Goal: Navigation & Orientation: Find specific page/section

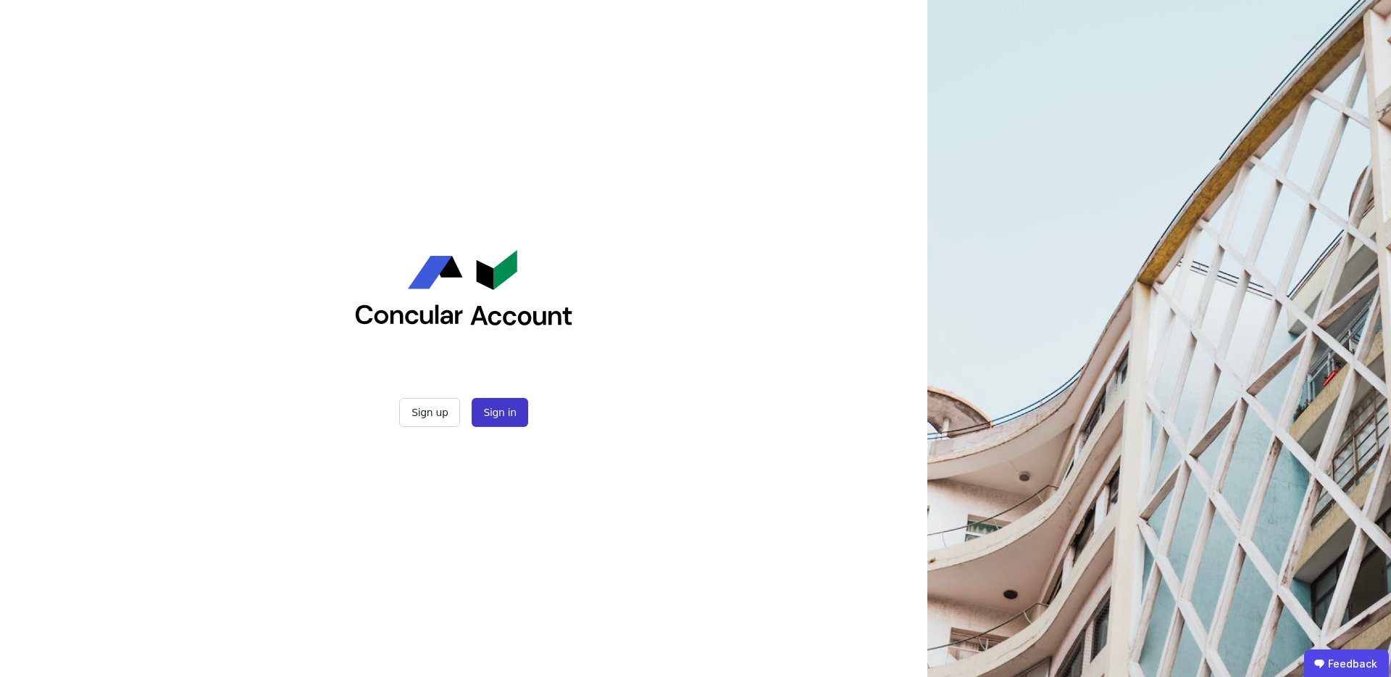
click at [511, 413] on button "Sign in" at bounding box center [500, 412] width 56 height 29
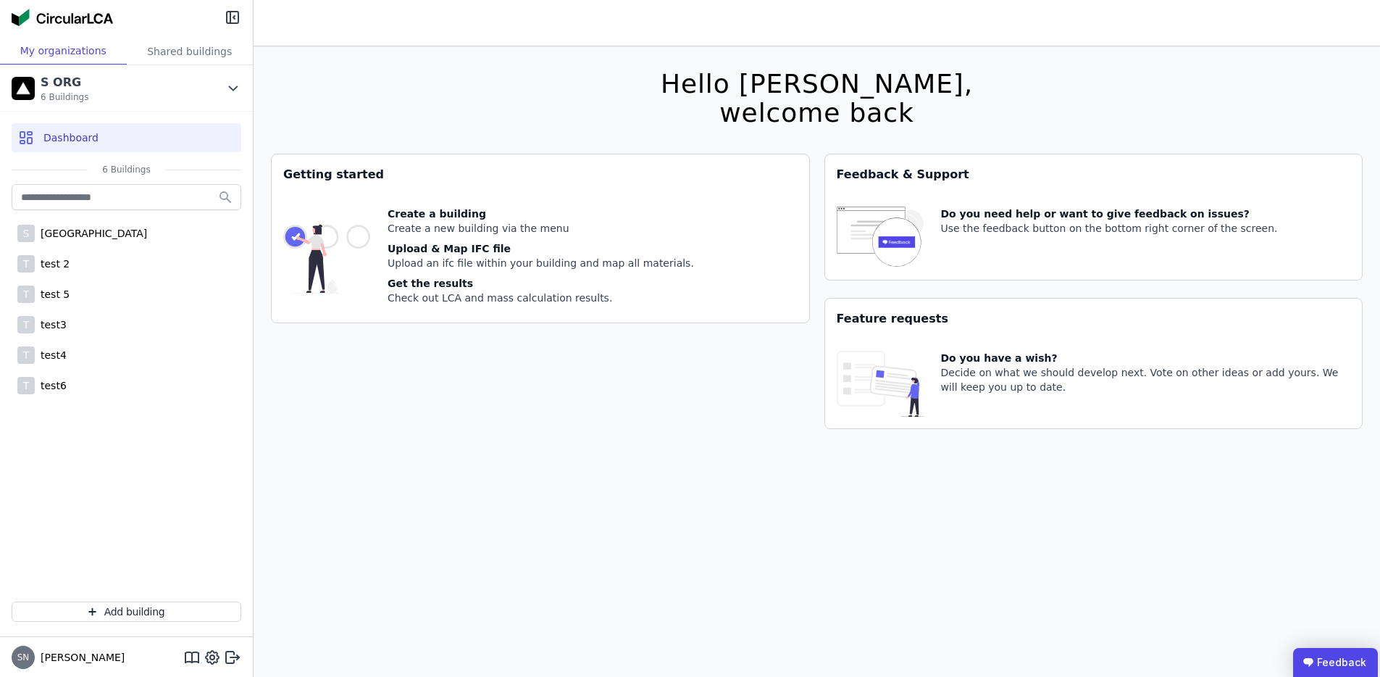
click at [1337, 660] on ubdiv "Feedback" at bounding box center [1335, 662] width 85 height 29
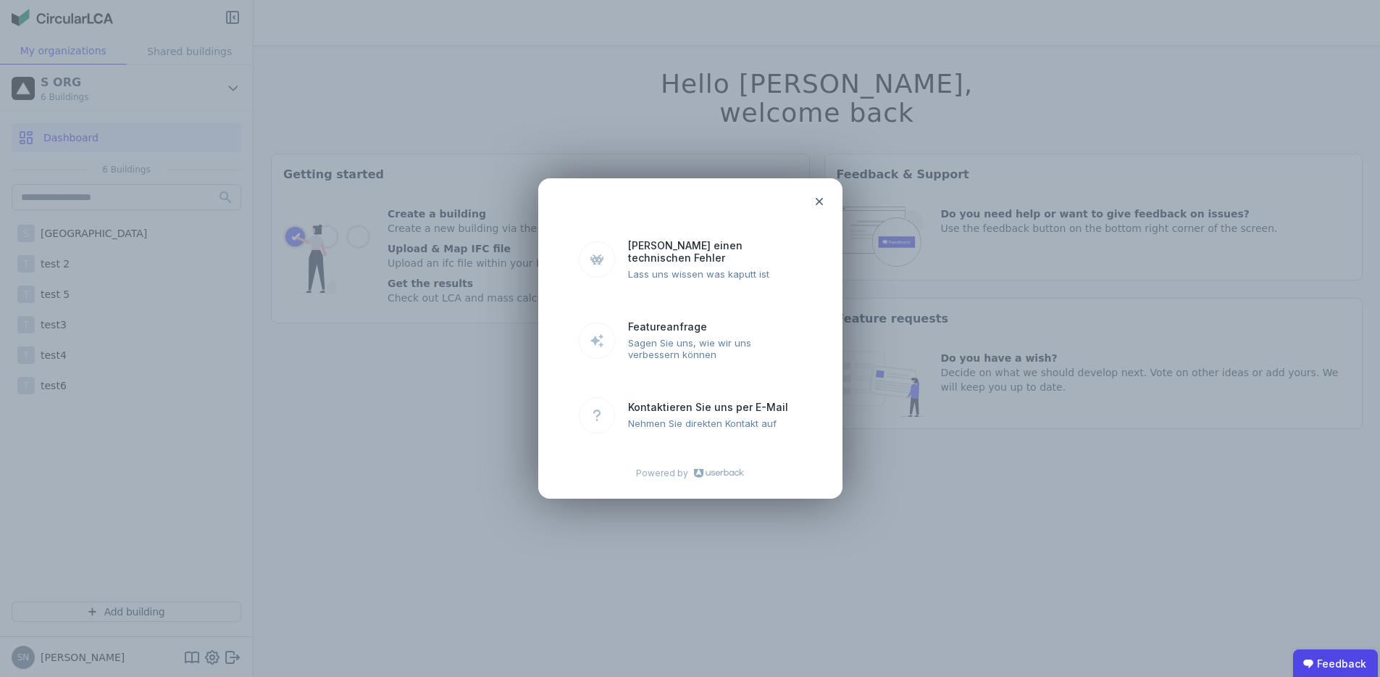
click at [818, 205] on icon at bounding box center [818, 201] width 7 height 7
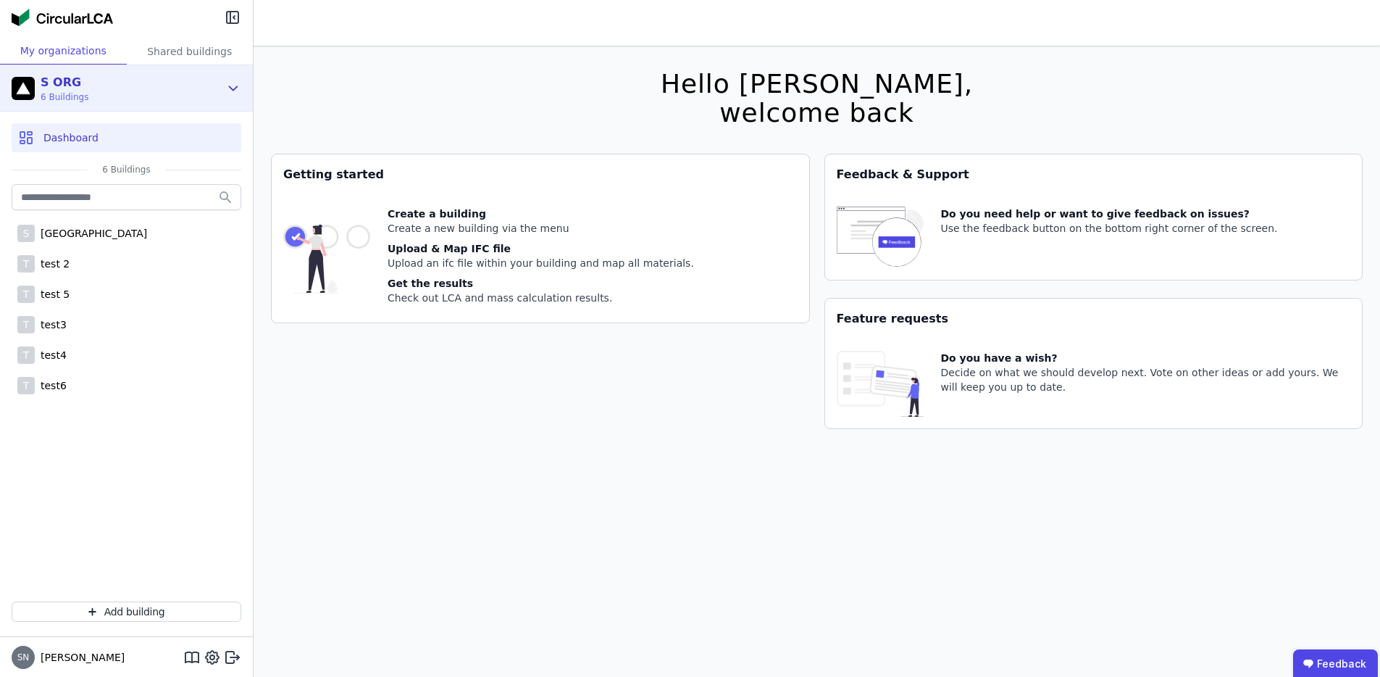
click at [139, 81] on div "S ORG 6 Buildings" at bounding box center [116, 88] width 208 height 29
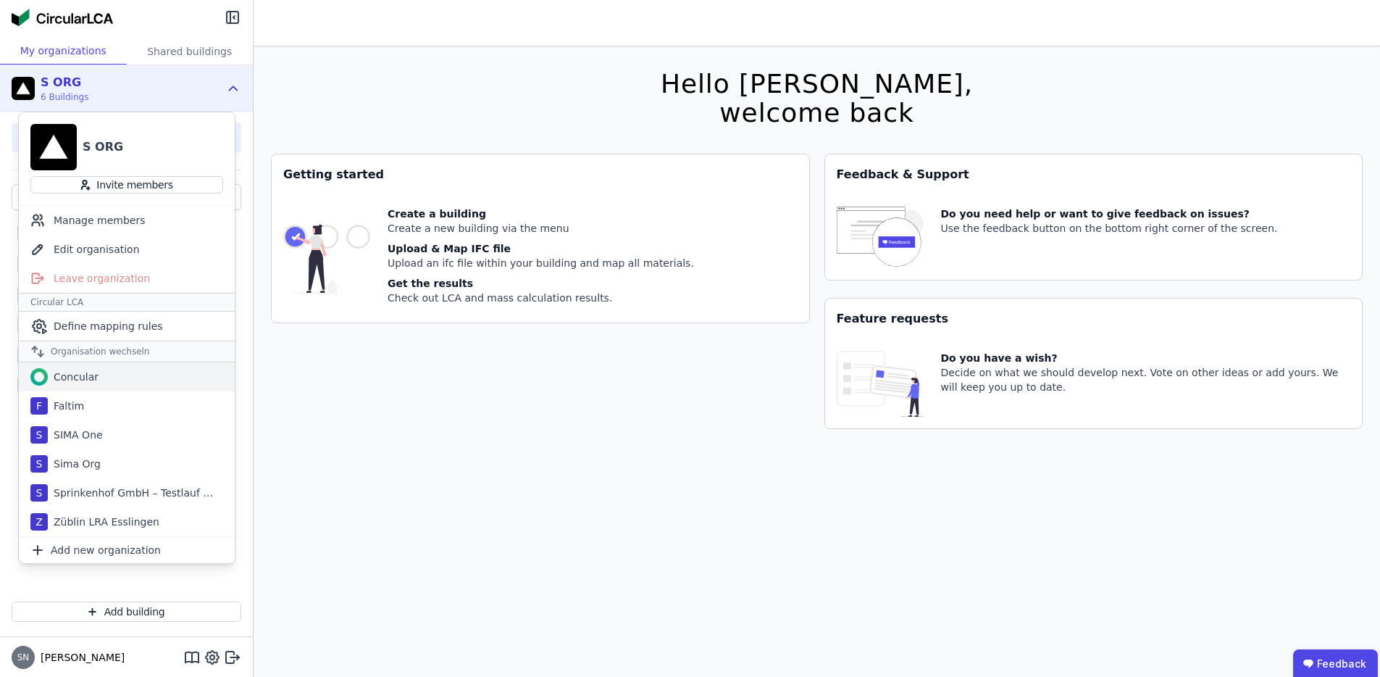
click at [94, 384] on div "Concular" at bounding box center [127, 376] width 216 height 29
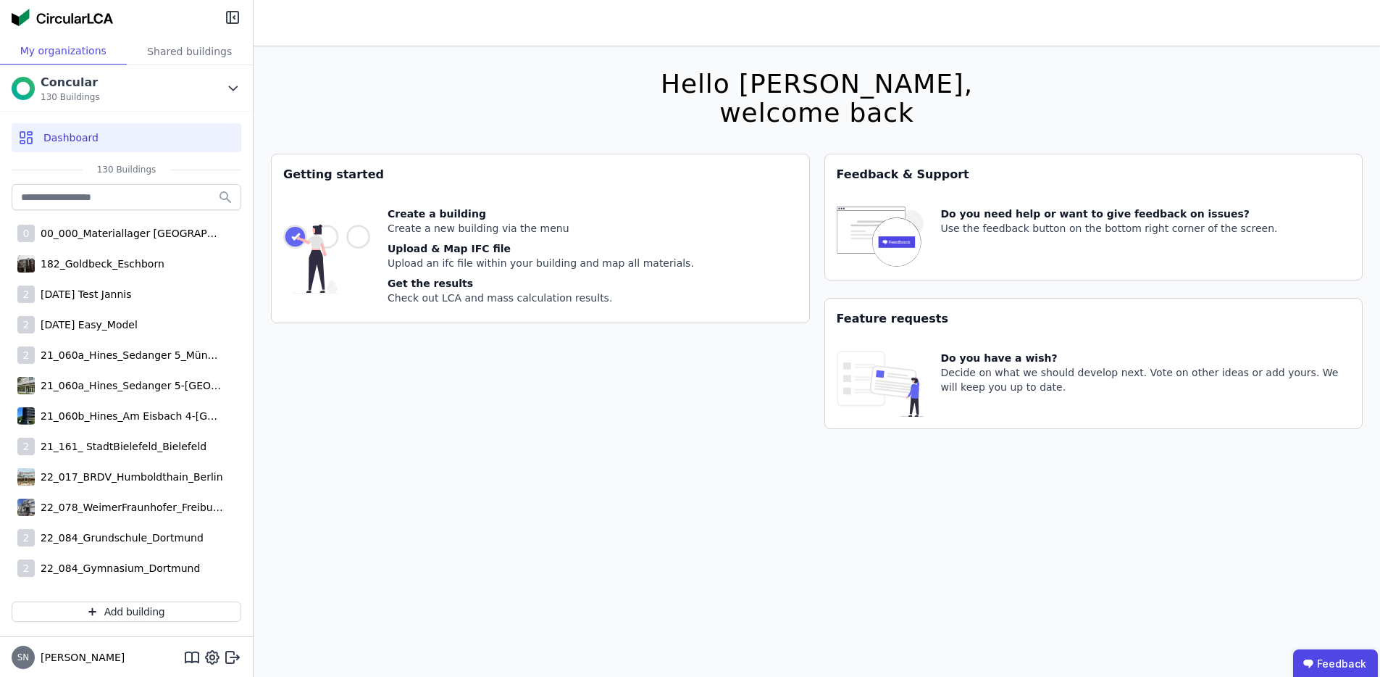
click at [385, 567] on div "Hello [PERSON_NAME], welcome back You currently using a beta version. It could …" at bounding box center [817, 384] width 1092 height 677
